Goal: Task Accomplishment & Management: Complete application form

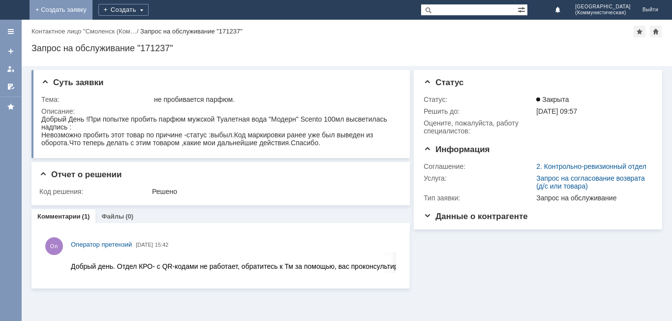
click at [92, 9] on link "+ Создать заявку" at bounding box center [61, 10] width 63 height 20
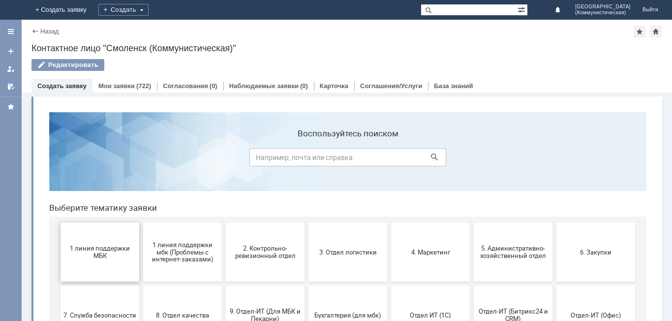
click at [79, 271] on button "1 линия поддержки МБК" at bounding box center [100, 251] width 79 height 59
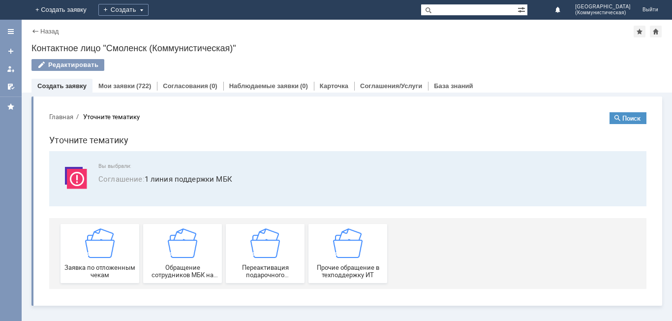
click at [79, 271] on span "Заявка по отложенным чекам" at bounding box center [99, 271] width 73 height 15
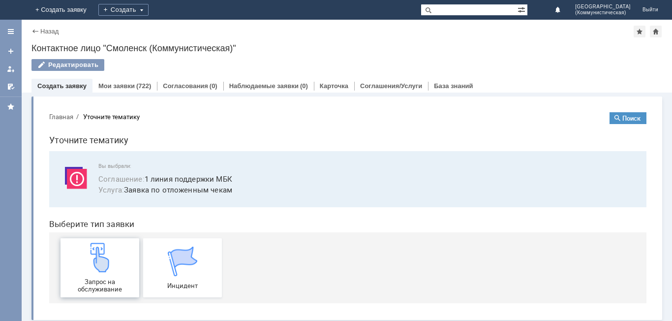
click at [80, 271] on div "Запрос на обслуживание" at bounding box center [99, 268] width 73 height 50
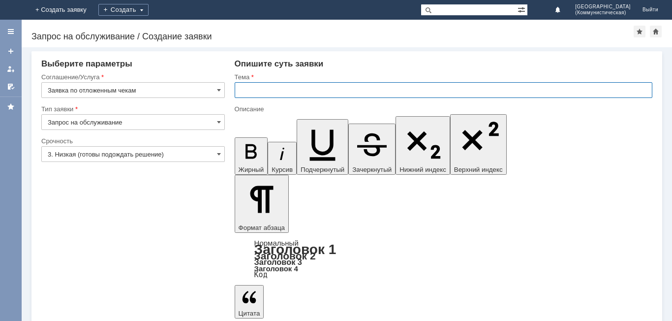
click at [239, 90] on input "text" at bounding box center [444, 90] width 418 height 16
type input "удалить чеки ."
